Goal: Task Accomplishment & Management: Manage account settings

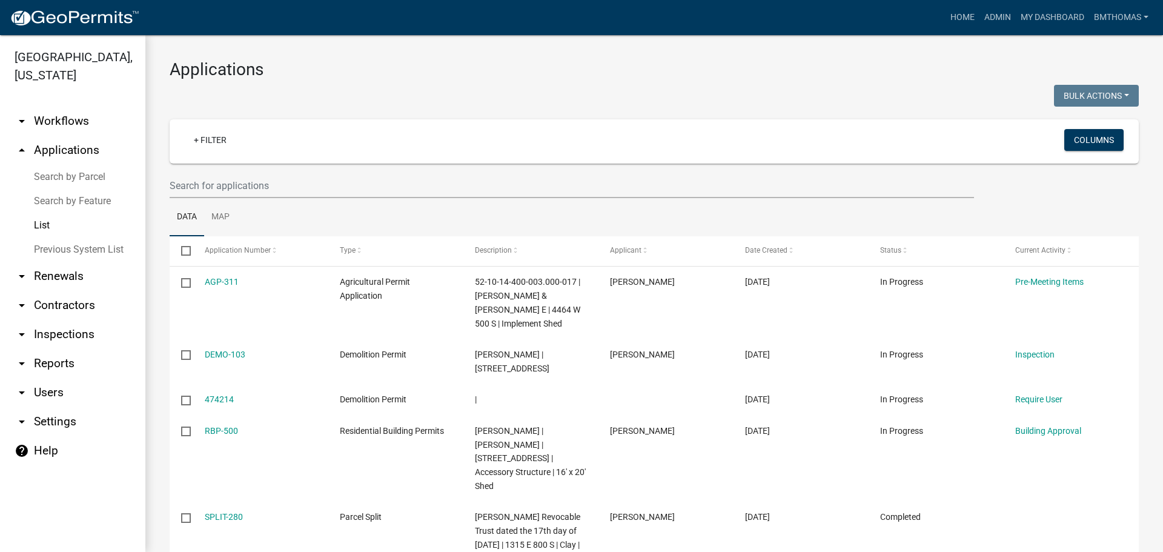
select select "3: 100"
click at [73, 320] on link "arrow_drop_down Inspections" at bounding box center [72, 334] width 145 height 29
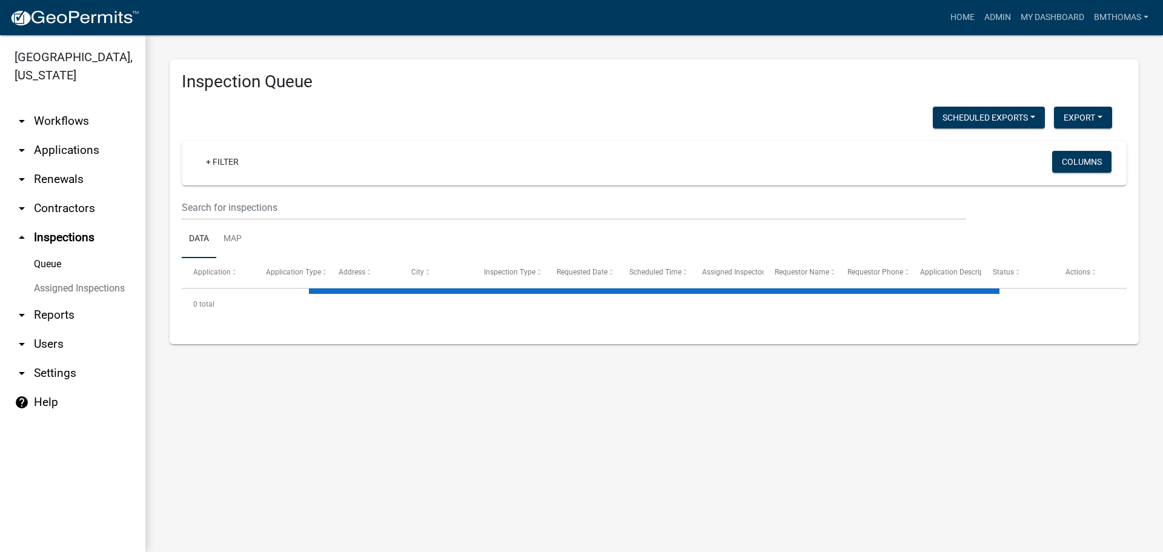
select select "3: 100"
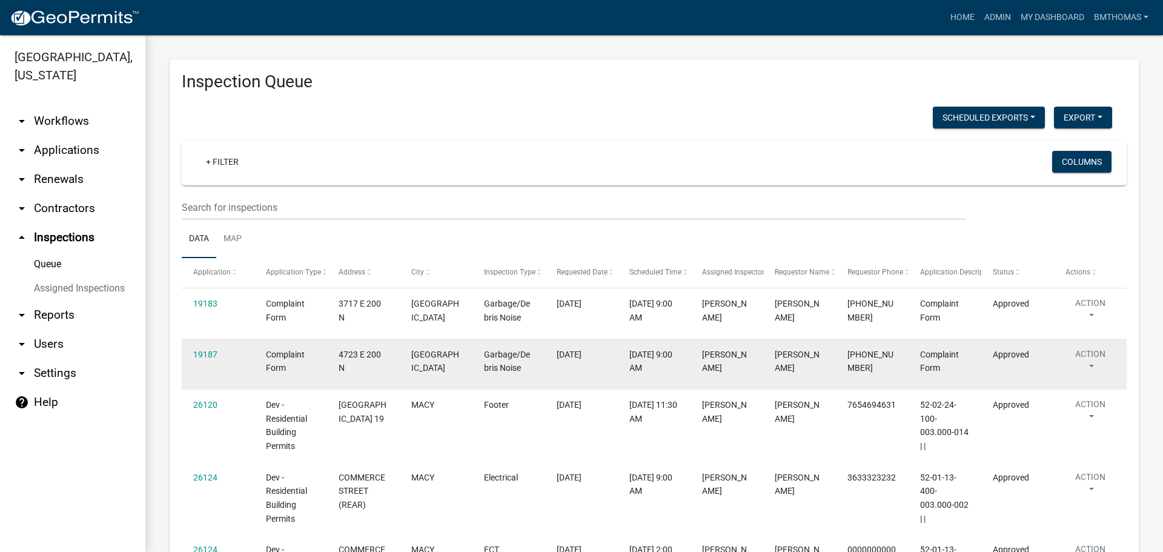
scroll to position [61, 0]
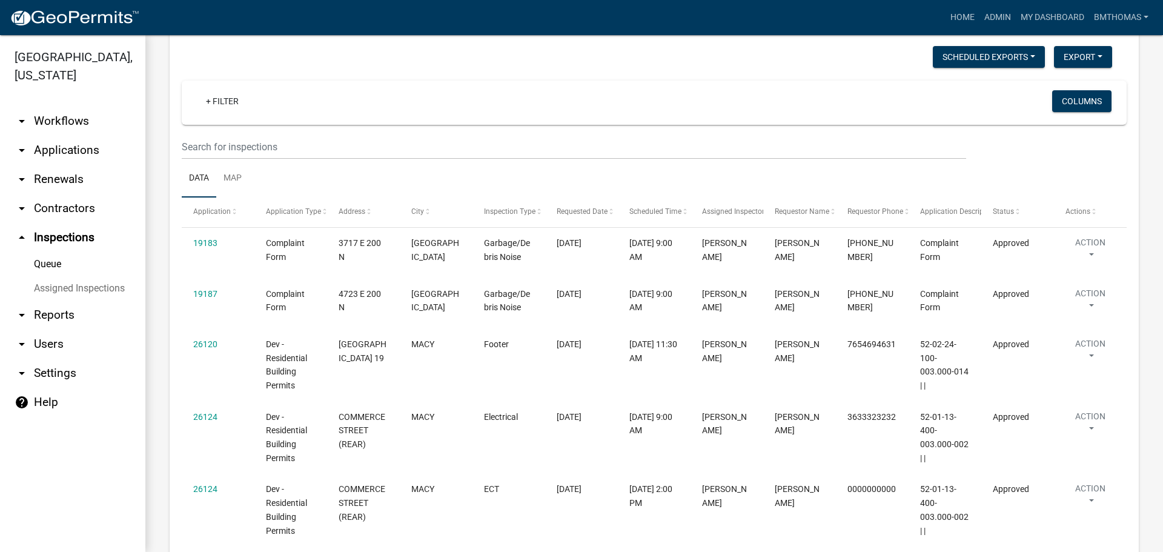
click at [116, 276] on link "Assigned Inspections" at bounding box center [72, 288] width 145 height 24
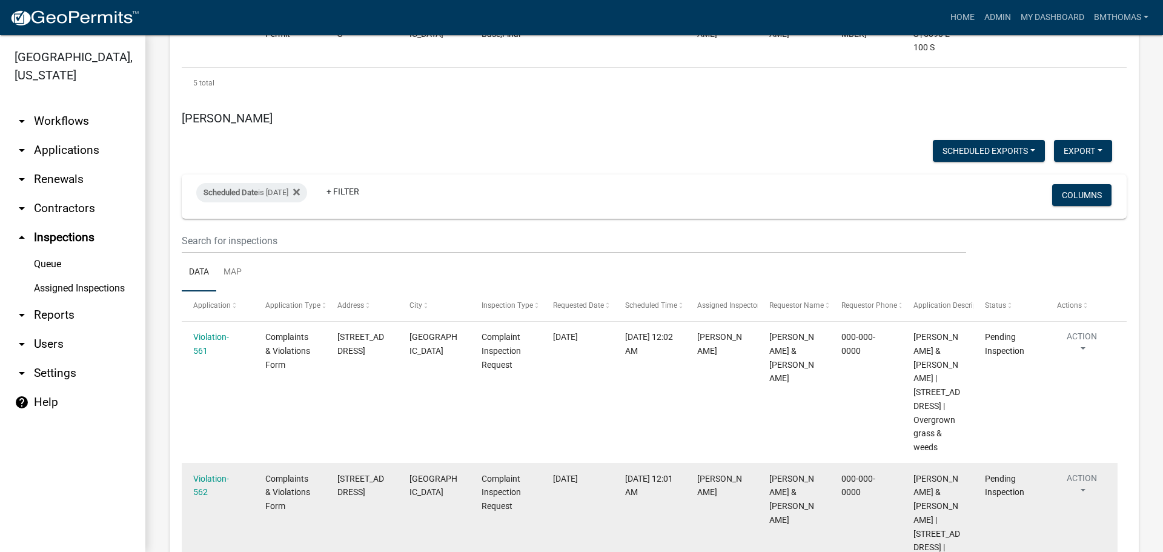
scroll to position [7619, 0]
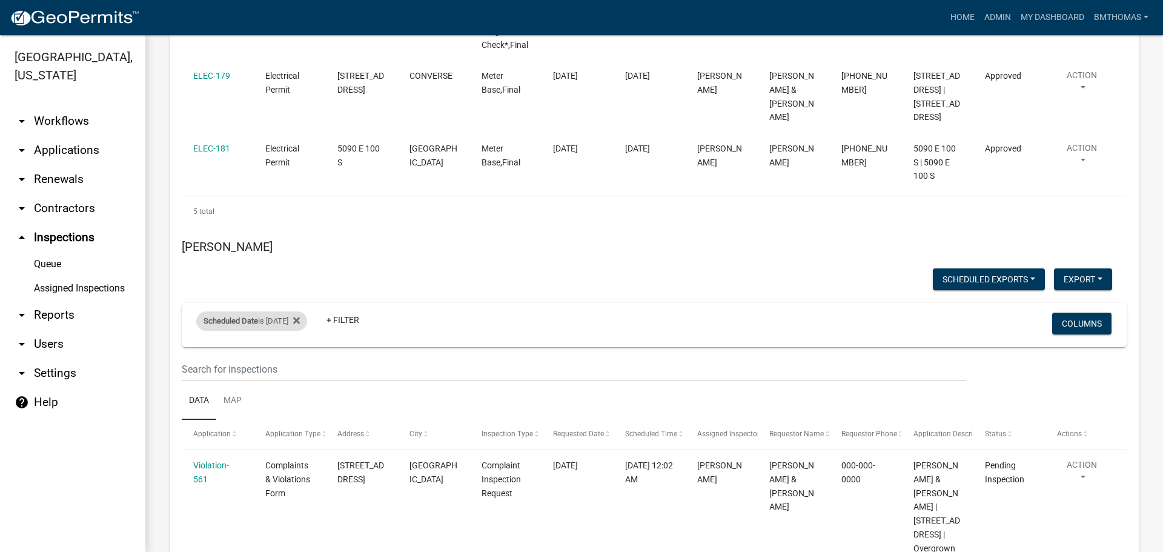
click at [277, 311] on div "Scheduled Date is [DATE]" at bounding box center [251, 320] width 111 height 19
click at [299, 228] on input "[DATE]" at bounding box center [262, 228] width 85 height 25
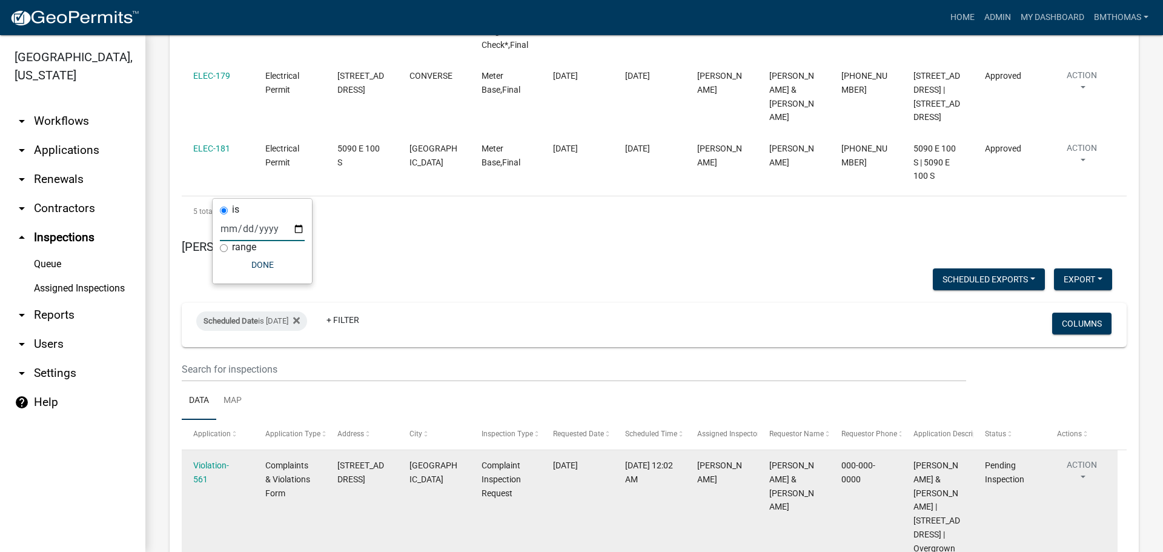
type input "[DATE]"
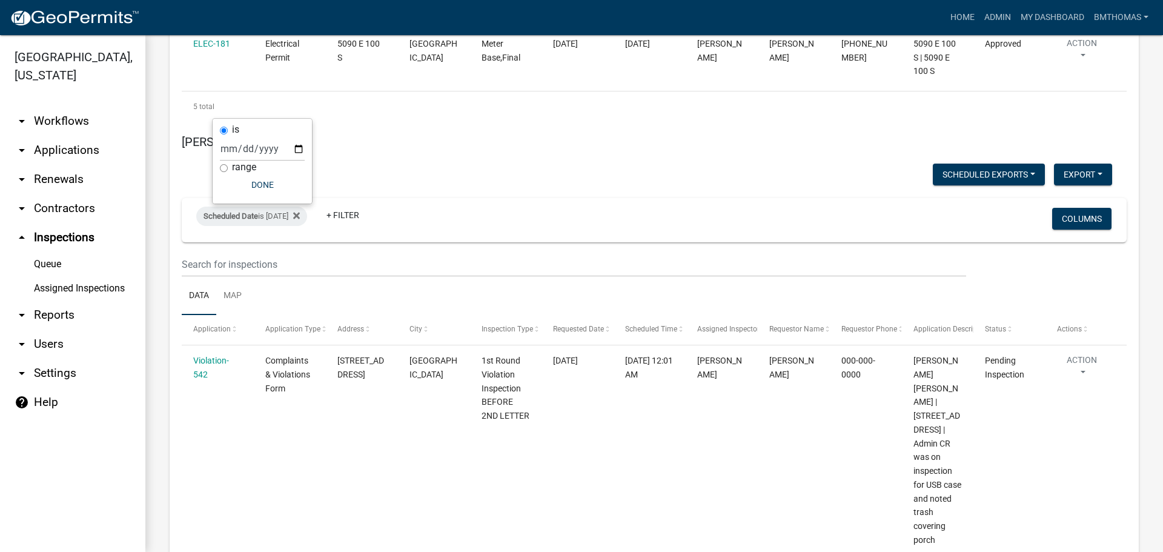
scroll to position [7745, 0]
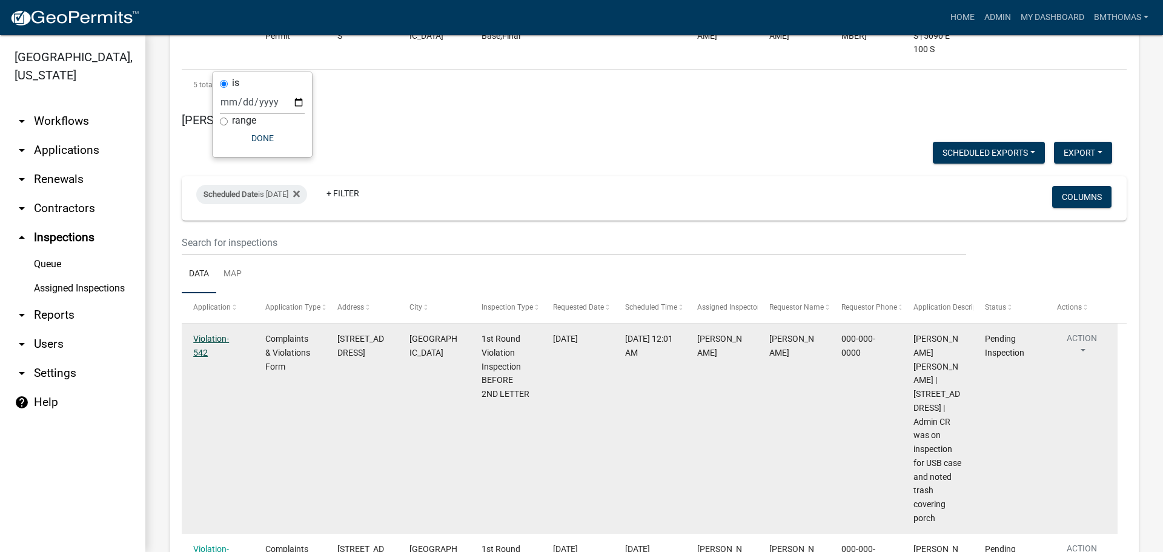
click at [212, 334] on link "Violation-542" at bounding box center [211, 346] width 36 height 24
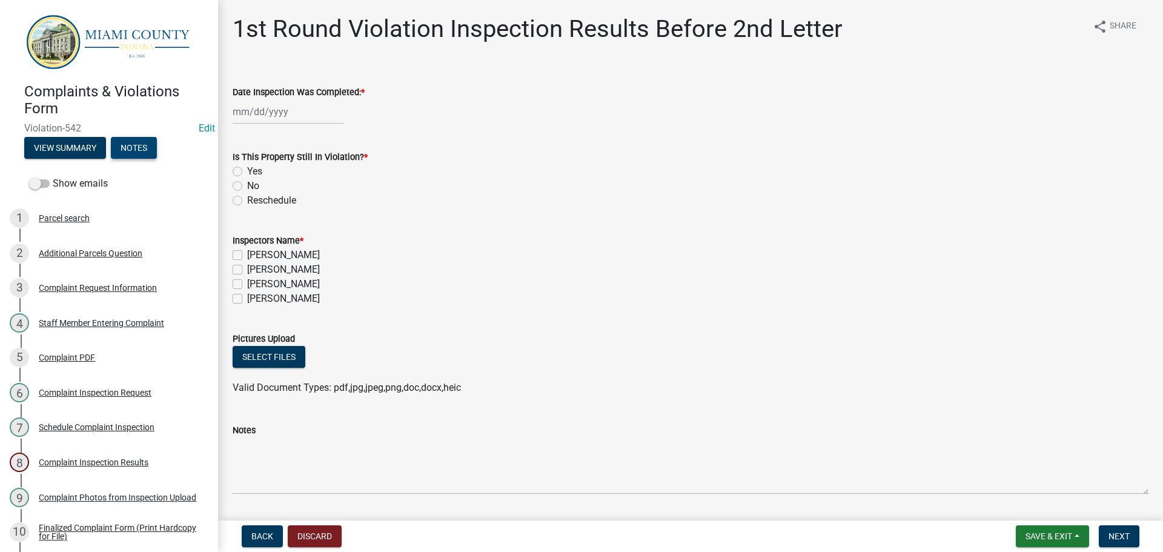
click at [128, 144] on button "Notes" at bounding box center [134, 148] width 46 height 22
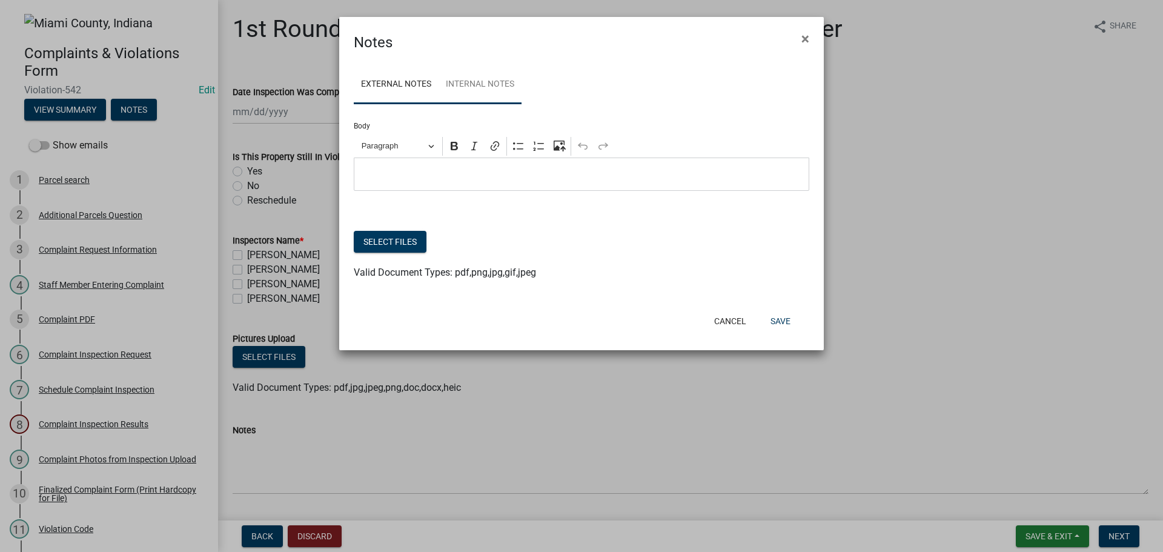
click at [479, 86] on link "Internal Notes" at bounding box center [479, 84] width 83 height 39
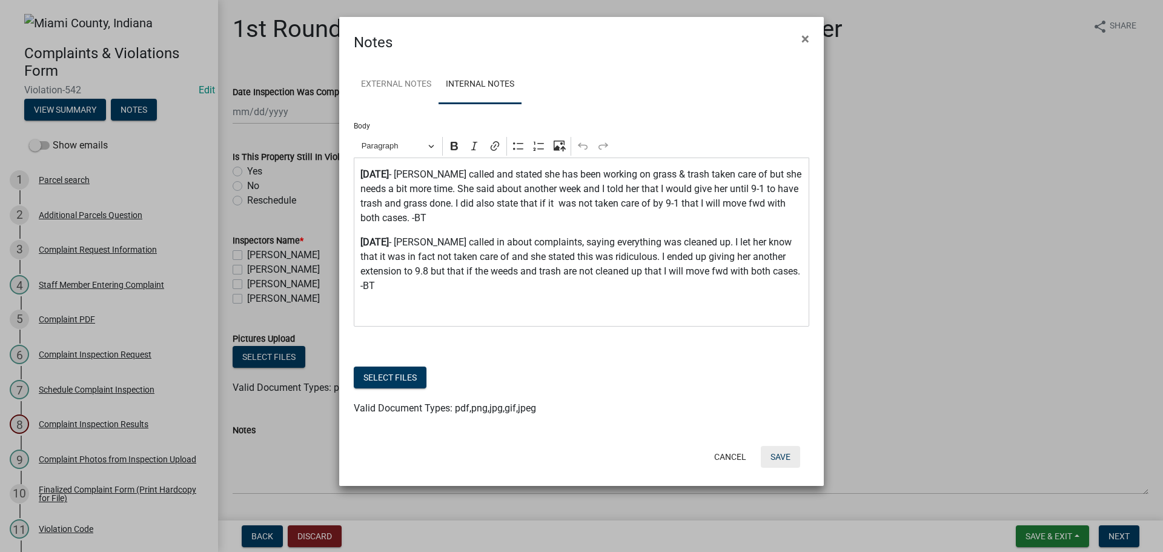
click at [781, 446] on button "Save" at bounding box center [780, 457] width 39 height 22
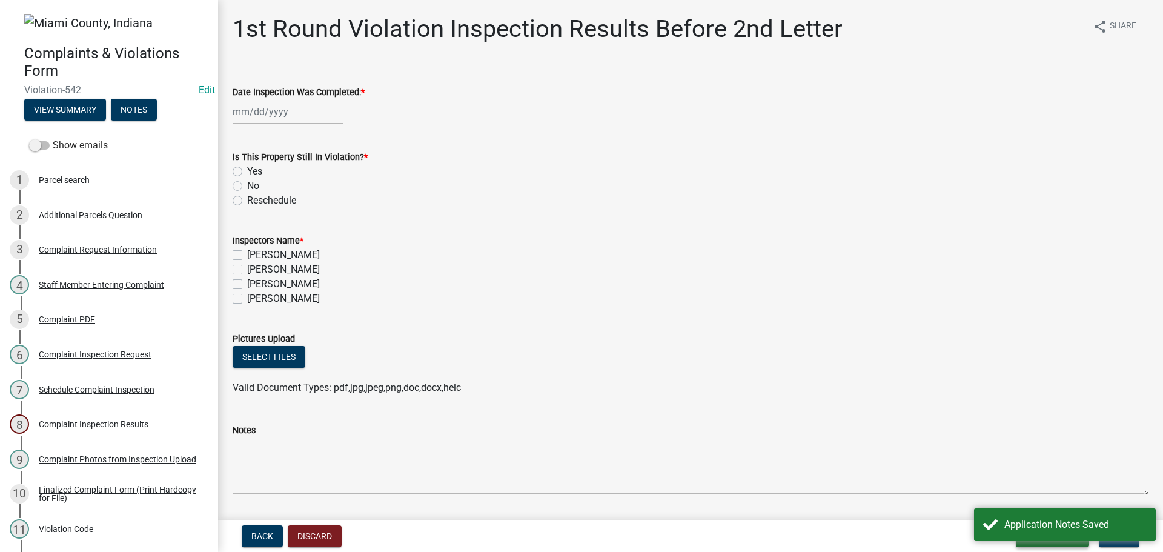
click at [1051, 542] on button "Save & Exit" at bounding box center [1052, 536] width 73 height 22
click at [1038, 502] on button "Save & Exit" at bounding box center [1040, 504] width 97 height 29
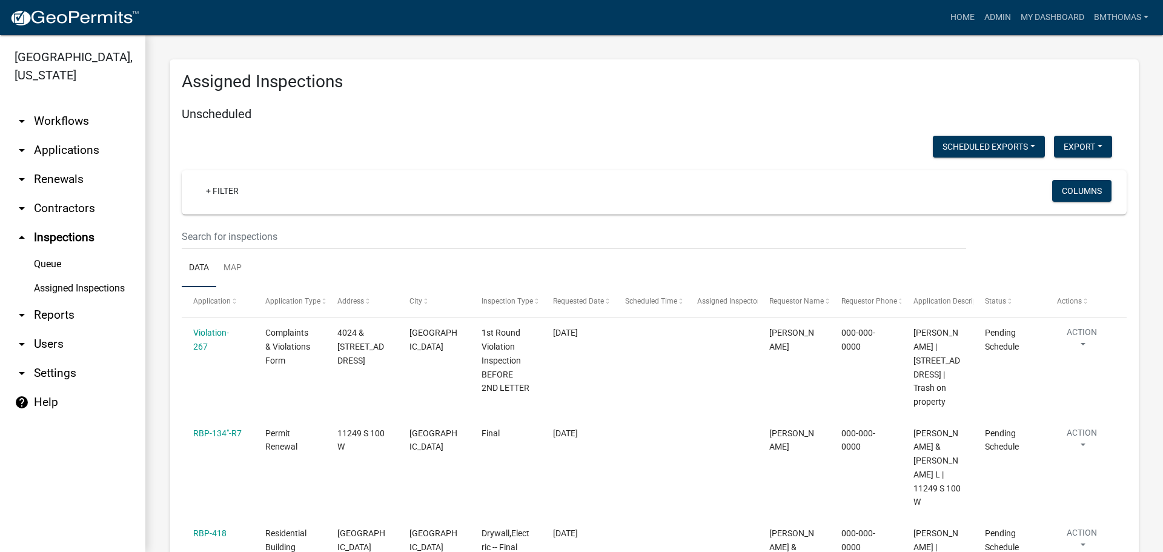
click at [111, 276] on link "Assigned Inspections" at bounding box center [72, 288] width 145 height 24
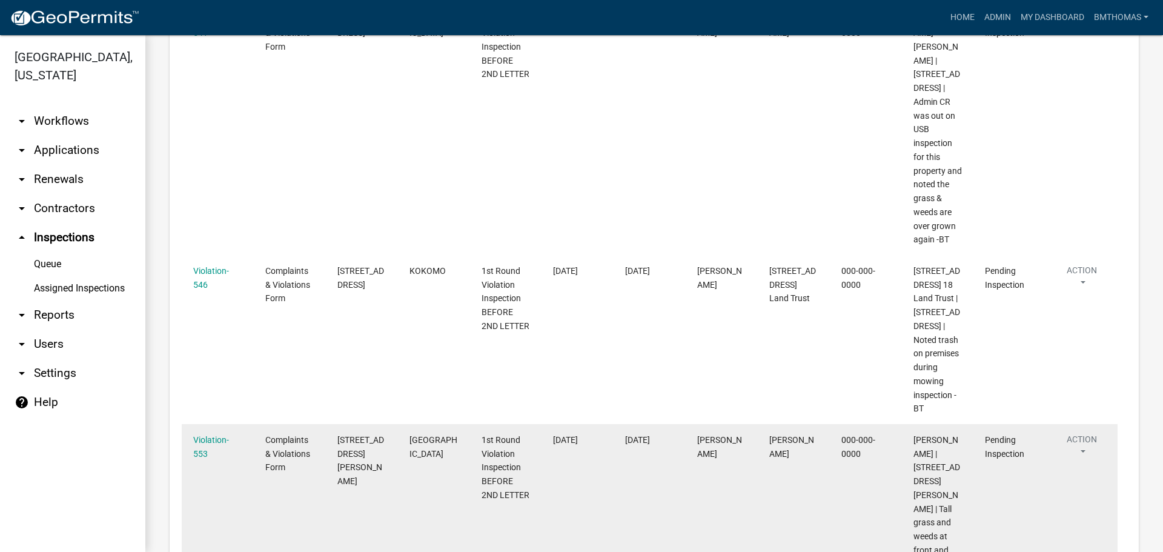
scroll to position [8290, 0]
